Goal: Task Accomplishment & Management: Use online tool/utility

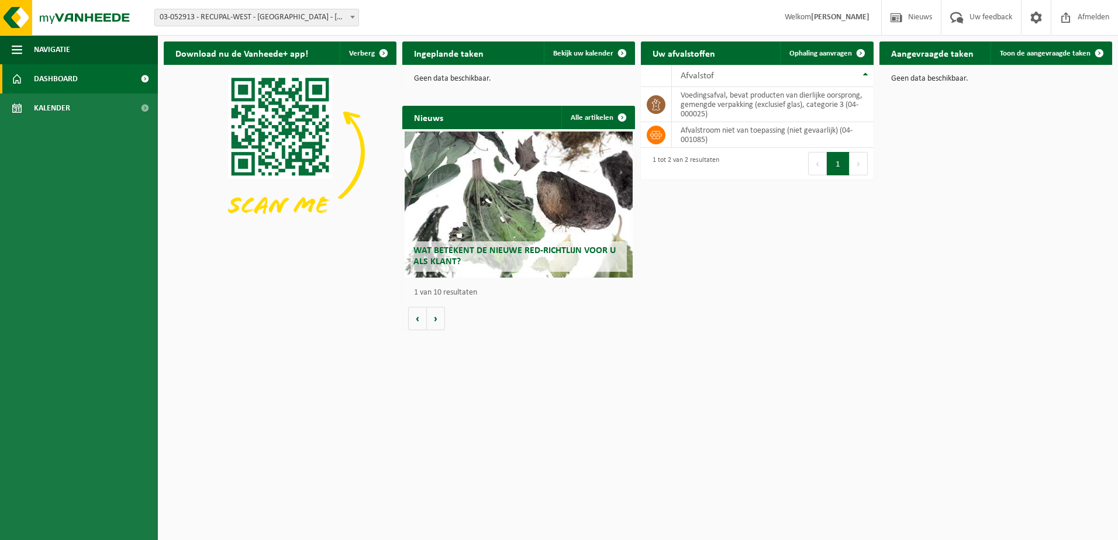
click at [238, 16] on span "03-052913 - RECUPAL-WEST - [GEOGRAPHIC_DATA] - [GEOGRAPHIC_DATA]" at bounding box center [257, 17] width 204 height 16
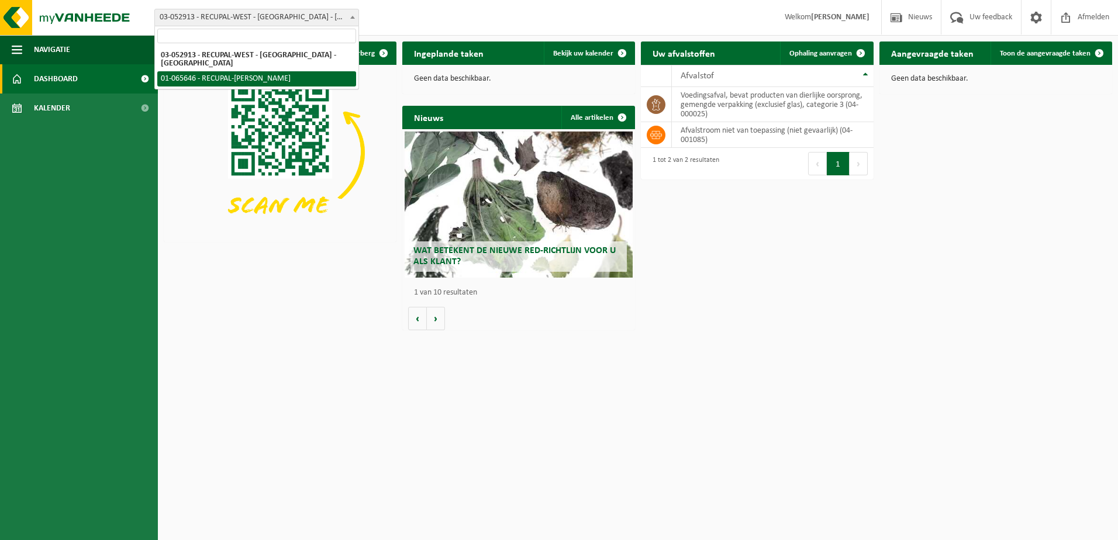
select select "31393"
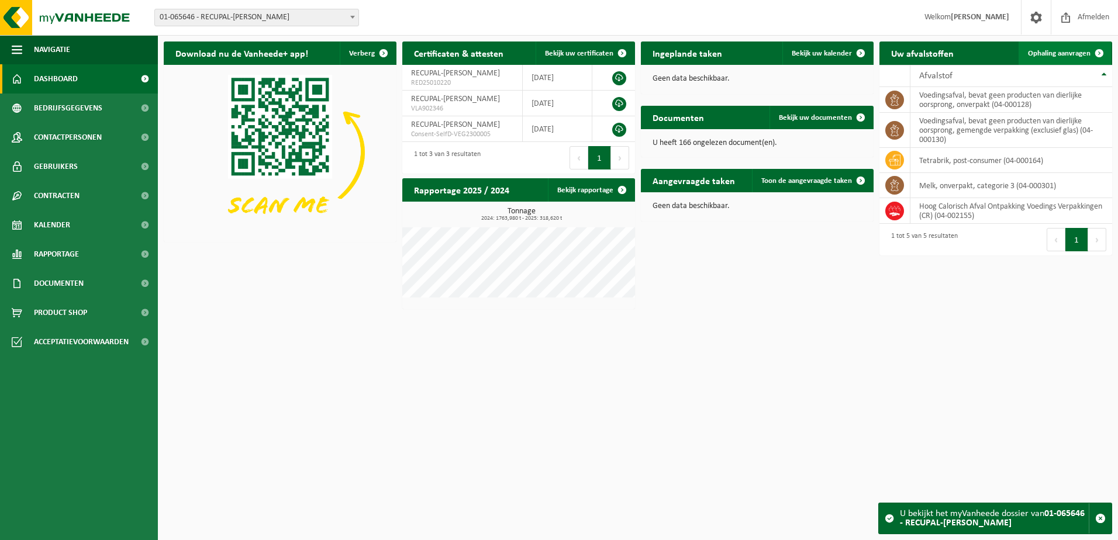
click at [1047, 53] on span "Ophaling aanvragen" at bounding box center [1059, 54] width 63 height 8
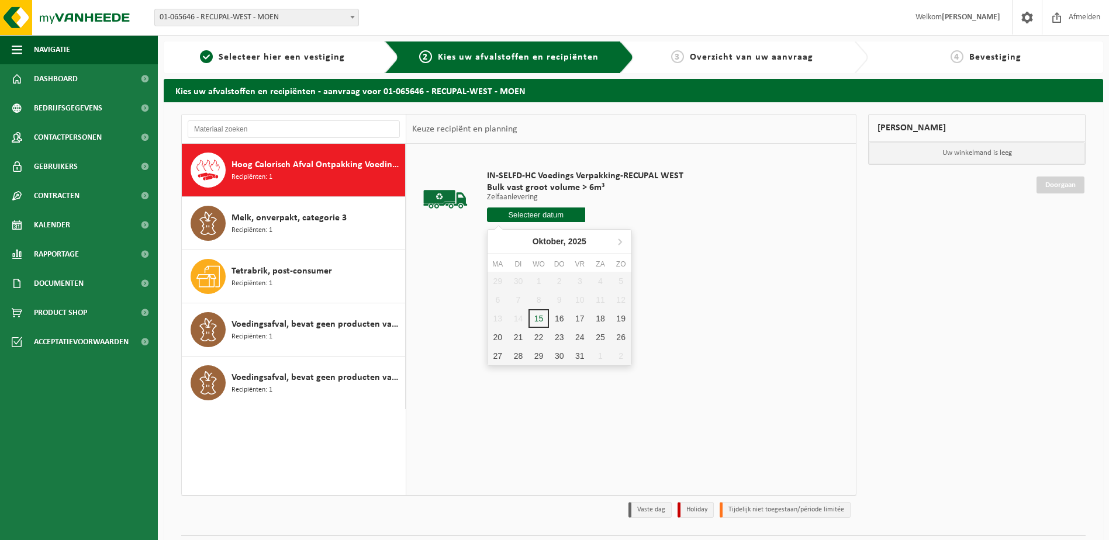
click at [564, 216] on input "text" at bounding box center [536, 215] width 98 height 15
click at [561, 323] on div "16" at bounding box center [559, 318] width 20 height 19
type input "Van [DATE]"
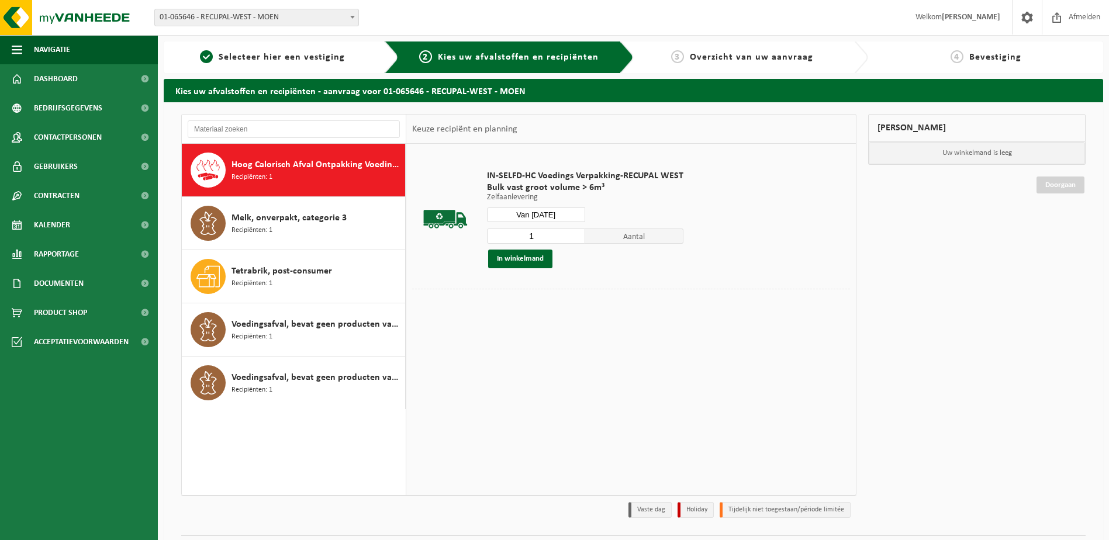
click at [632, 238] on span "Aantal" at bounding box center [634, 236] width 98 height 15
click at [520, 254] on button "In winkelmand" at bounding box center [520, 259] width 64 height 19
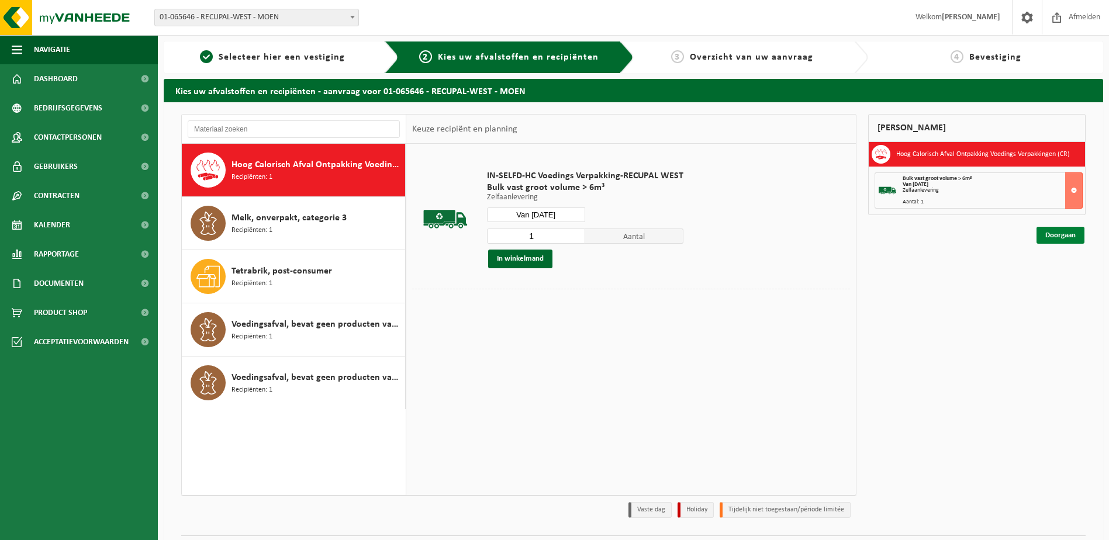
click at [1059, 230] on link "Doorgaan" at bounding box center [1061, 235] width 48 height 17
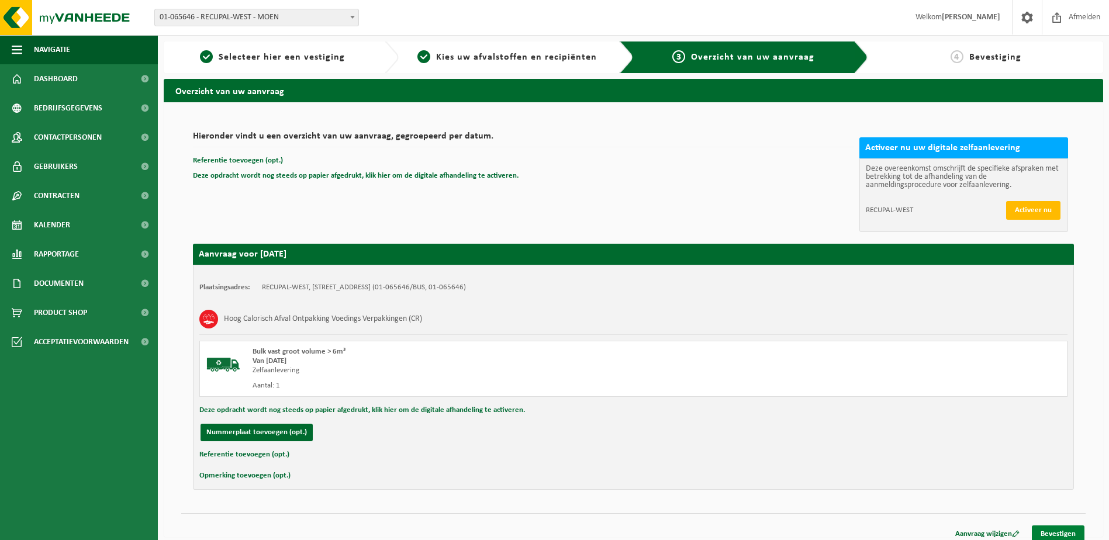
click at [1069, 529] on link "Bevestigen" at bounding box center [1058, 534] width 53 height 17
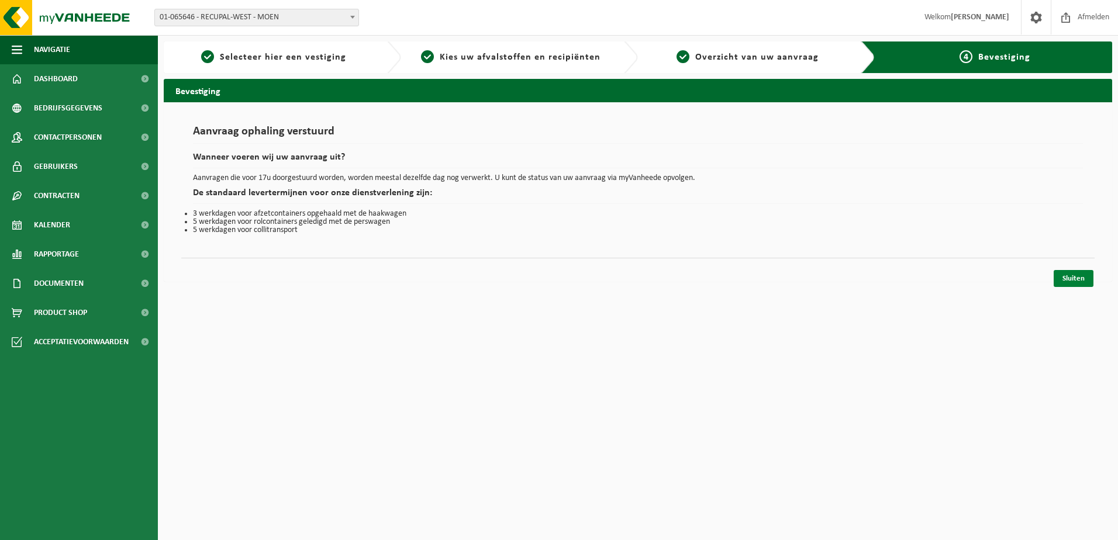
click at [1068, 278] on link "Sluiten" at bounding box center [1074, 278] width 40 height 17
